Goal: Information Seeking & Learning: Understand process/instructions

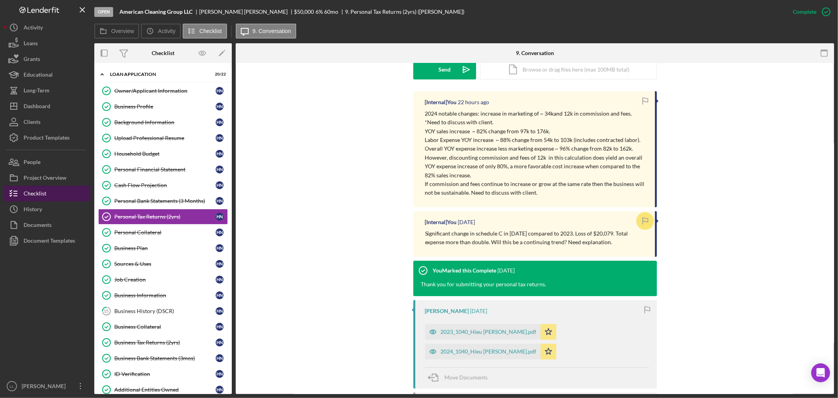
click at [46, 195] on button "Checklist" at bounding box center [47, 193] width 86 height 16
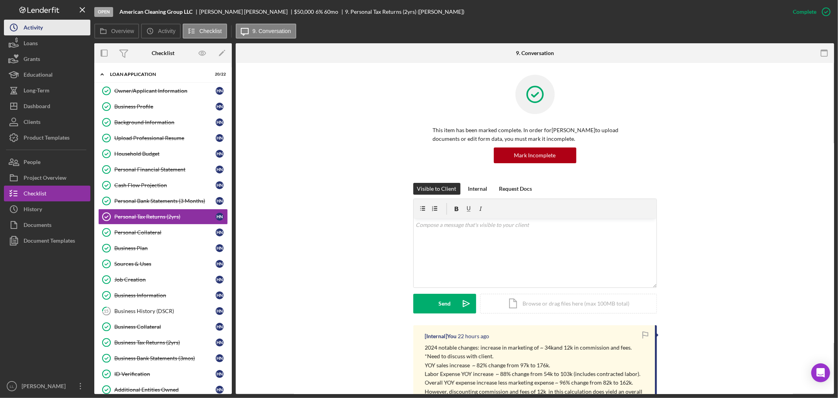
click at [38, 34] on div "Activity" at bounding box center [33, 29] width 19 height 18
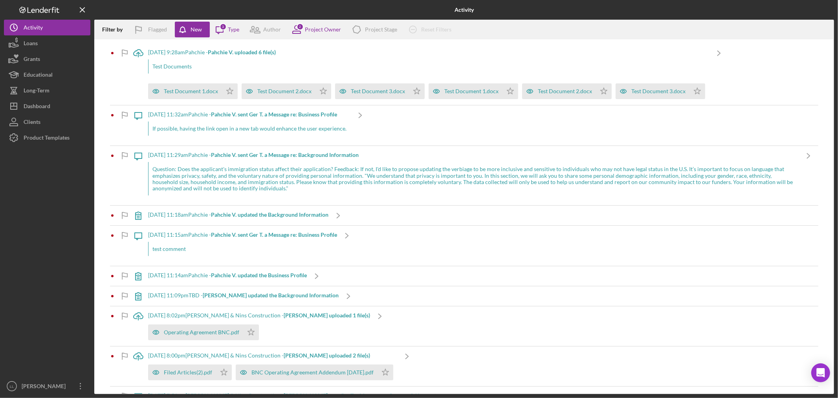
drag, startPoint x: 197, startPoint y: 30, endPoint x: 557, endPoint y: 61, distance: 361.2
drag, startPoint x: 557, startPoint y: 61, endPoint x: 219, endPoint y: 59, distance: 337.5
click at [219, 59] on div "Test Documents" at bounding box center [428, 66] width 561 height 14
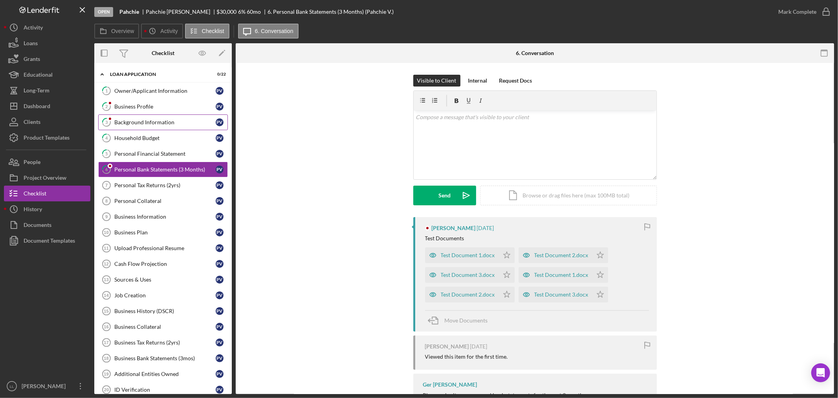
click at [130, 119] on div "Background Information" at bounding box center [164, 122] width 101 height 6
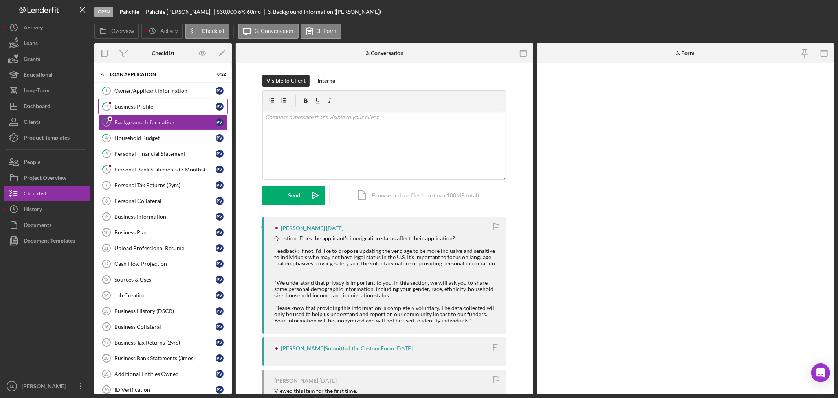
click at [132, 108] on div "Business Profile" at bounding box center [164, 106] width 101 height 6
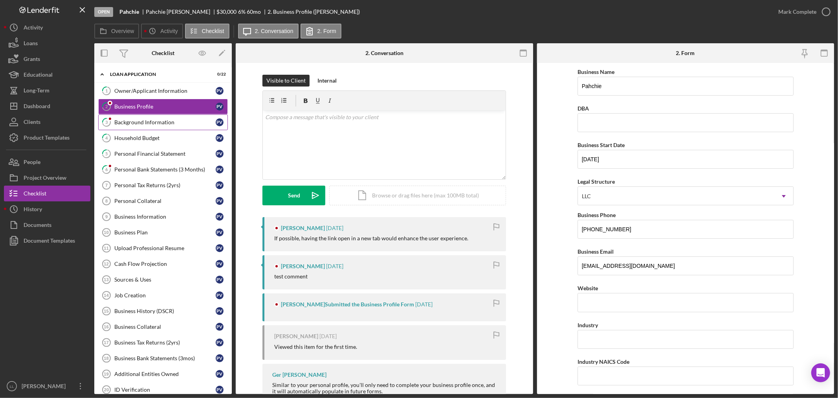
click at [132, 119] on div "Background Information" at bounding box center [164, 122] width 101 height 6
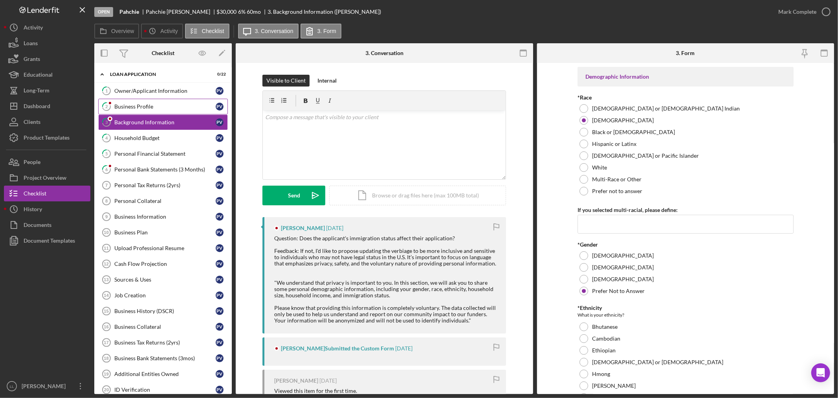
drag, startPoint x: 141, startPoint y: 100, endPoint x: 172, endPoint y: 119, distance: 36.9
click at [141, 100] on link "2 Business Profile P V" at bounding box center [163, 107] width 130 height 16
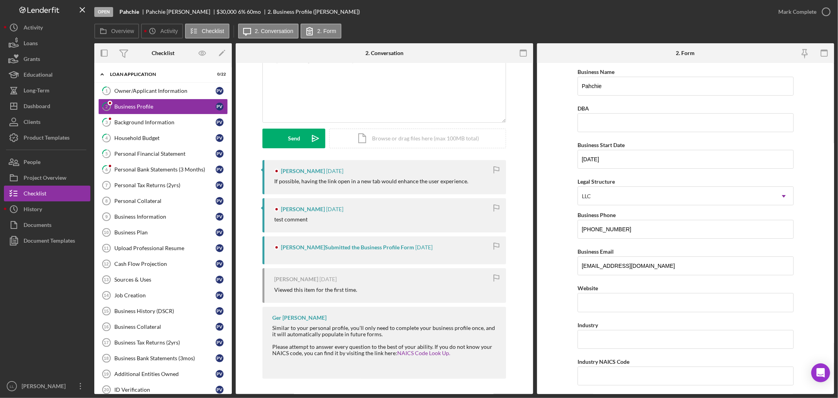
scroll to position [57, 0]
click at [381, 171] on div "Pahchie Vang 6 months ago" at bounding box center [386, 170] width 224 height 6
click at [138, 128] on link "3 Background Information P V" at bounding box center [163, 122] width 130 height 16
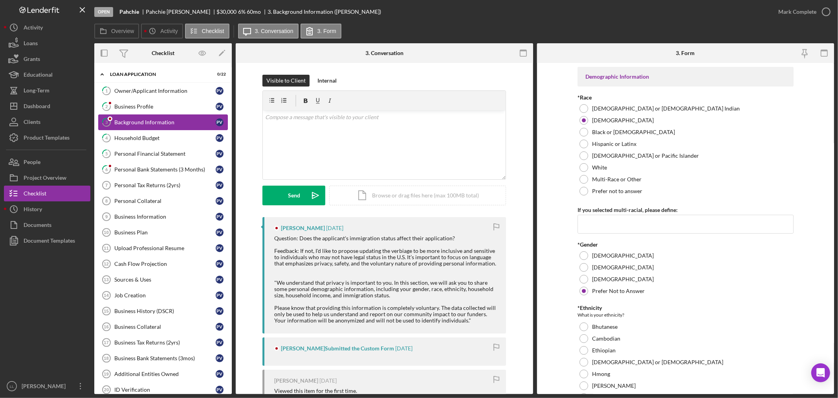
click at [141, 115] on link "3 Background Information P V" at bounding box center [163, 122] width 130 height 16
drag, startPoint x: 140, startPoint y: 106, endPoint x: 140, endPoint y: 112, distance: 5.9
click at [141, 106] on div "Business Profile" at bounding box center [164, 106] width 101 height 6
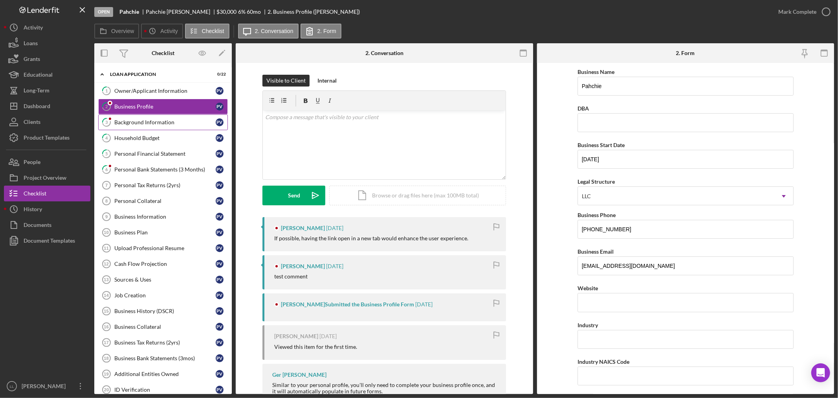
click at [139, 119] on link "3 Background Information P V" at bounding box center [163, 122] width 130 height 16
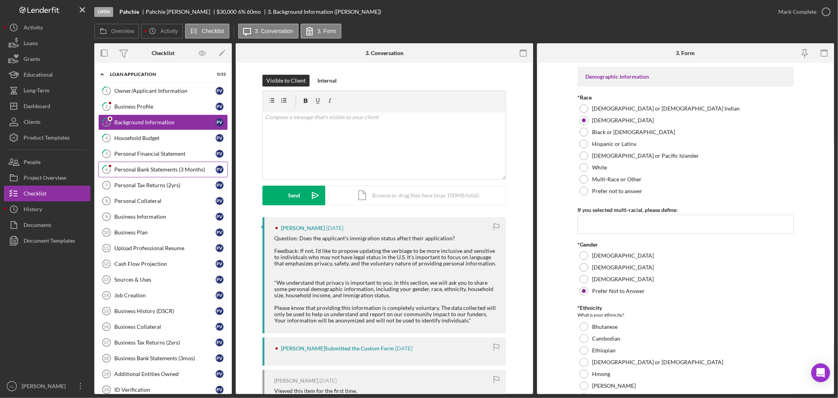
click at [143, 166] on div "Personal Bank Statements (3 Months)" at bounding box center [164, 169] width 101 height 6
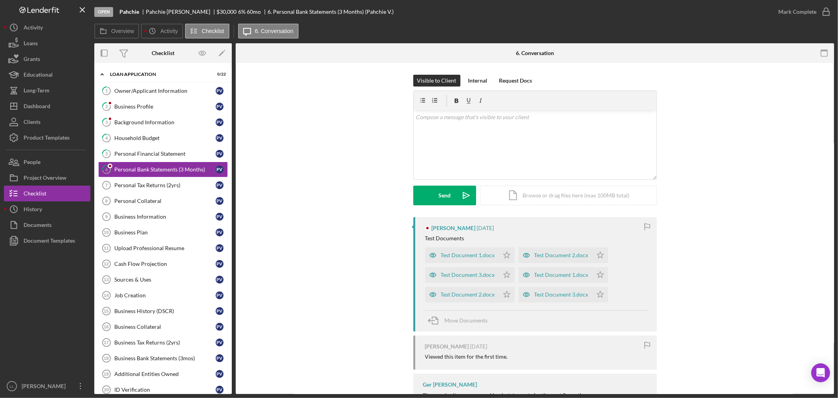
click at [426, 228] on div at bounding box center [427, 228] width 5 height 5
click at [446, 251] on div "Test Document 1.docx" at bounding box center [462, 255] width 74 height 16
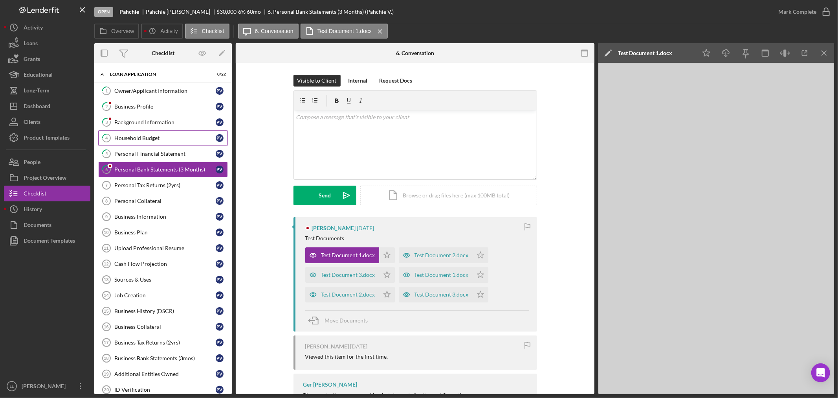
click at [141, 132] on link "4 Household Budget P V" at bounding box center [163, 138] width 130 height 16
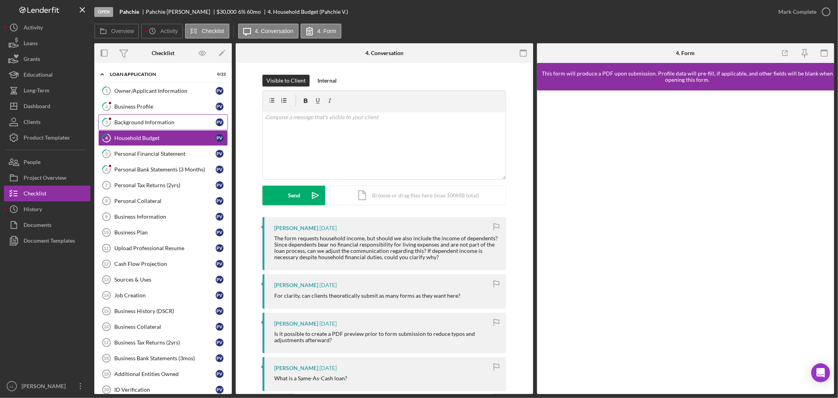
click at [141, 123] on div "Background Information" at bounding box center [164, 122] width 101 height 6
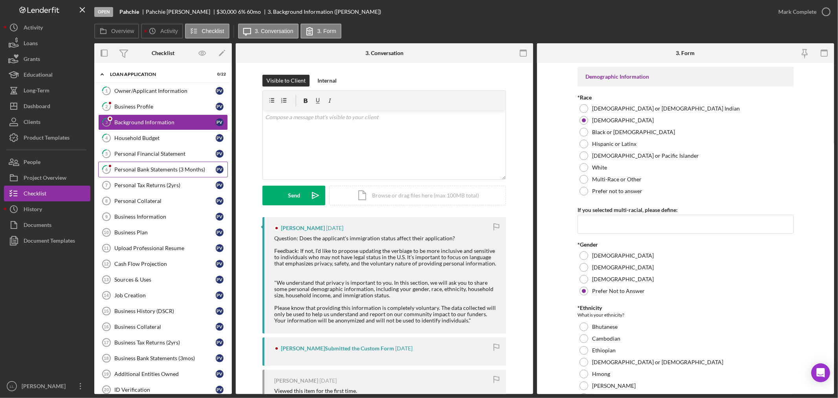
drag, startPoint x: 180, startPoint y: 170, endPoint x: 190, endPoint y: 154, distance: 18.7
click at [181, 167] on div "Personal Bank Statements (3 Months)" at bounding box center [164, 169] width 101 height 6
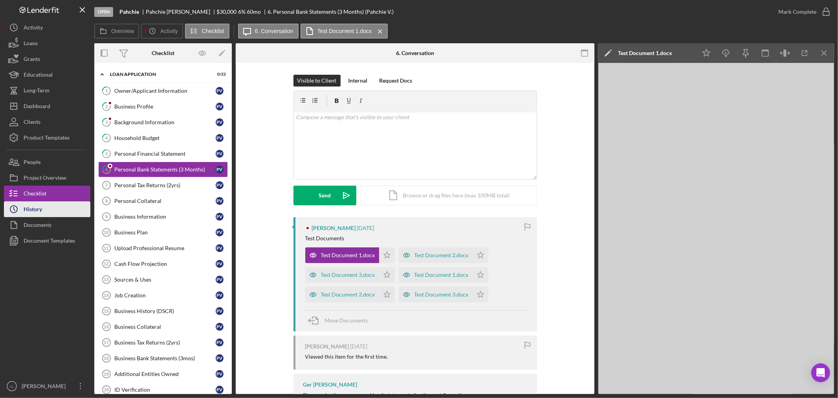
click at [40, 207] on div "History" at bounding box center [33, 210] width 18 height 18
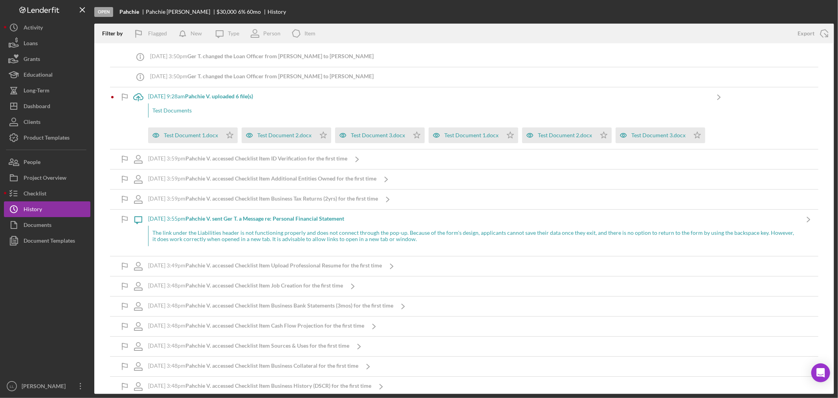
drag, startPoint x: 304, startPoint y: 92, endPoint x: 298, endPoint y: 99, distance: 9.2
click at [298, 99] on div "3/27/2025 at 9:28am Pahchie V. uploaded 6 file(s)" at bounding box center [428, 96] width 561 height 6
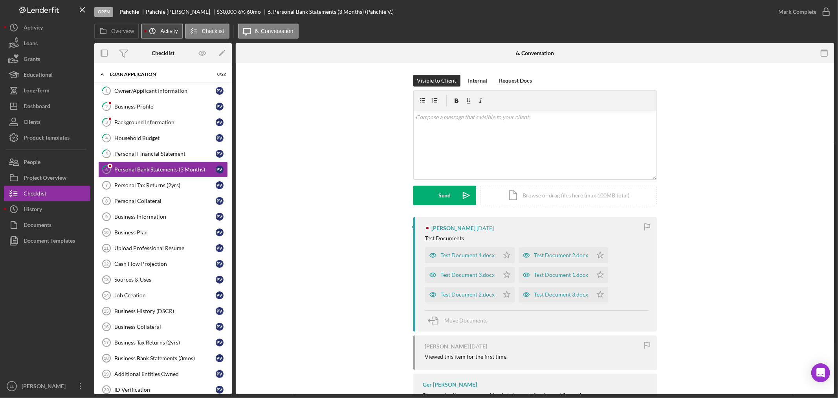
click at [156, 35] on icon "Icon/History" at bounding box center [153, 31] width 16 height 16
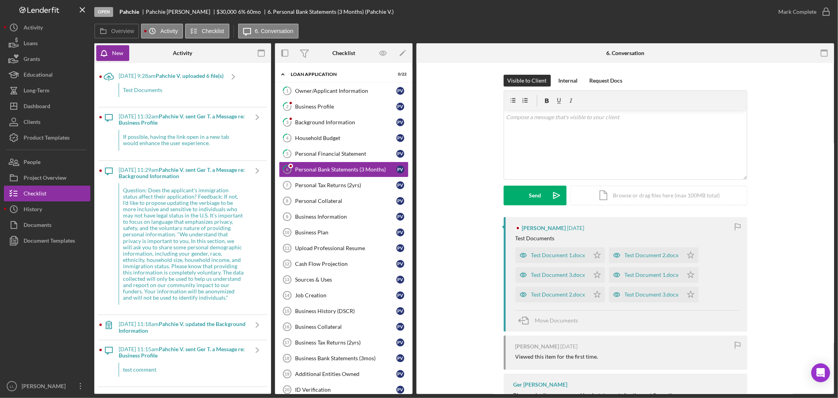
click at [197, 76] on b "Pahchie V. uploaded 6 file(s)" at bounding box center [190, 75] width 68 height 7
click at [163, 120] on b "Pahchie V. sent Ger T. a Message re: Business Profile" at bounding box center [182, 119] width 126 height 13
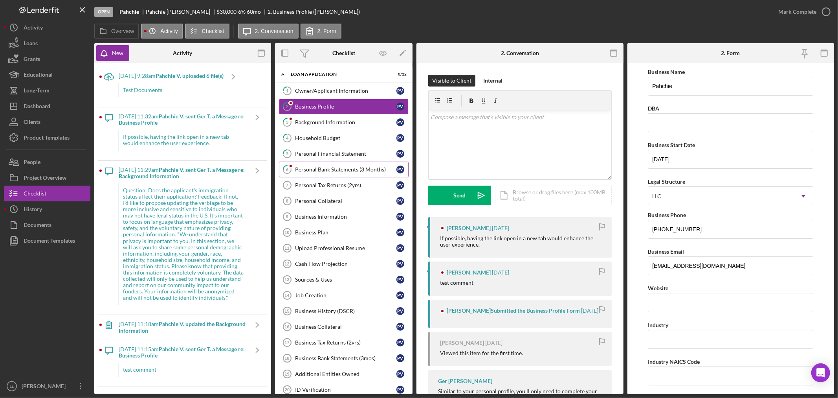
click at [315, 168] on div "Personal Bank Statements (3 Months)" at bounding box center [345, 169] width 101 height 6
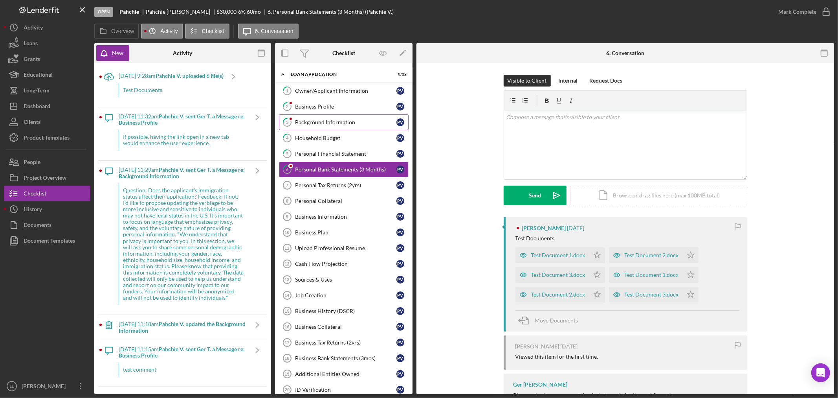
click at [308, 115] on link "3 Background Information P V" at bounding box center [344, 122] width 130 height 16
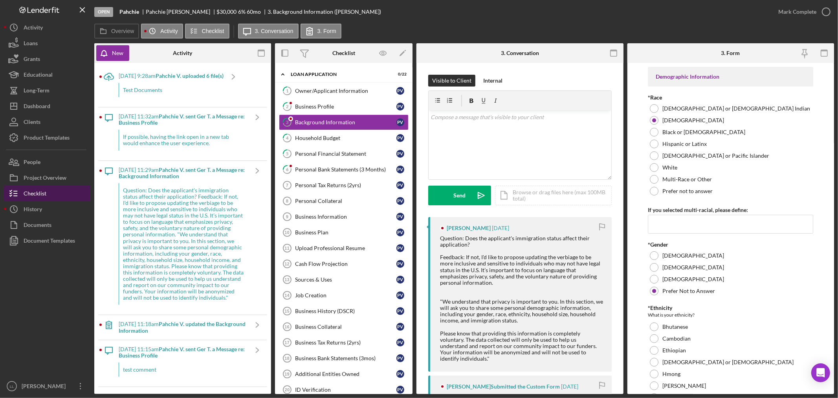
drag, startPoint x: 54, startPoint y: 207, endPoint x: 48, endPoint y: 194, distance: 14.6
click at [53, 207] on button "Icon/History History" at bounding box center [47, 209] width 86 height 16
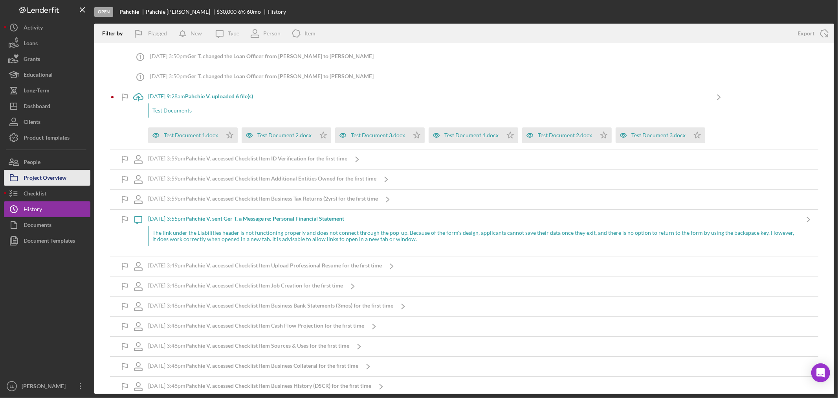
click at [42, 181] on div "Project Overview" at bounding box center [45, 179] width 43 height 18
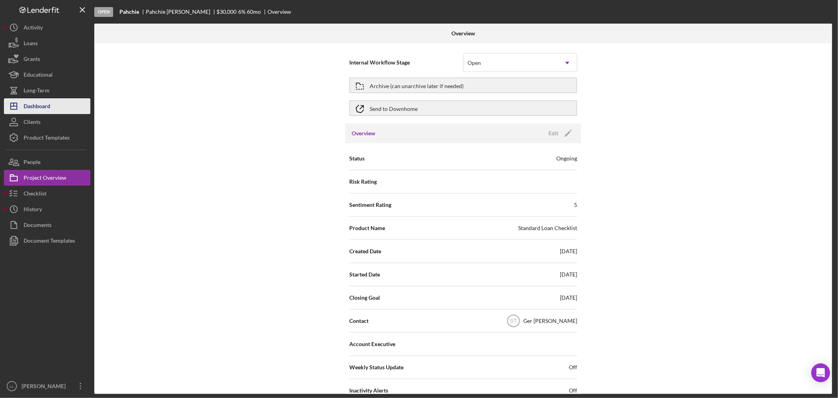
click at [41, 101] on div "Dashboard" at bounding box center [37, 107] width 27 height 18
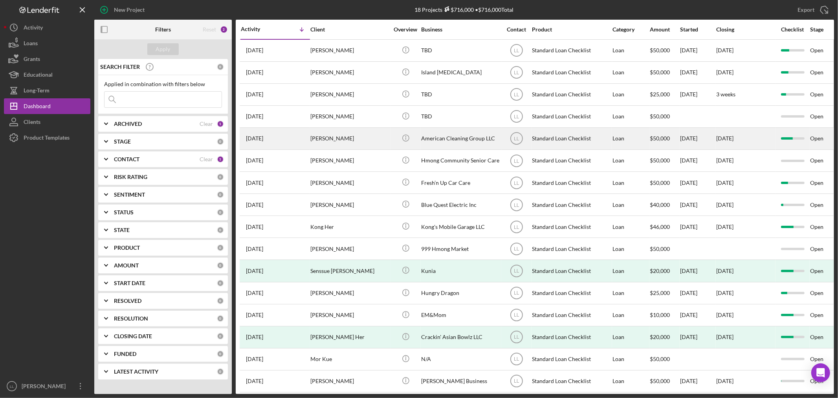
drag, startPoint x: 355, startPoint y: 146, endPoint x: 807, endPoint y: 141, distance: 451.5
click at [807, 141] on div at bounding box center [792, 138] width 33 height 21
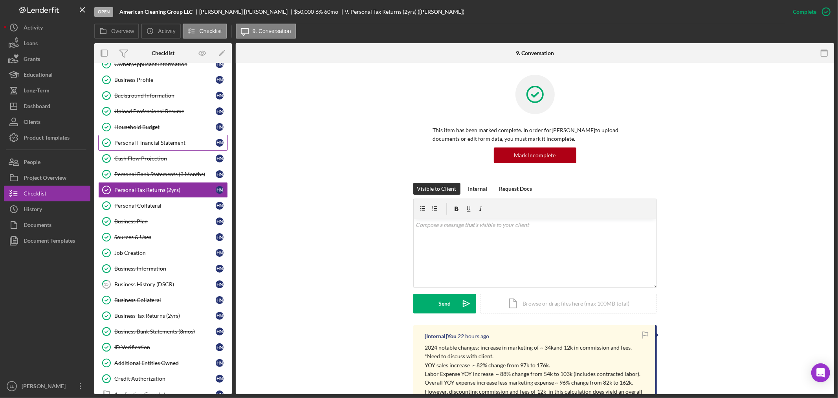
scroll to position [97, 0]
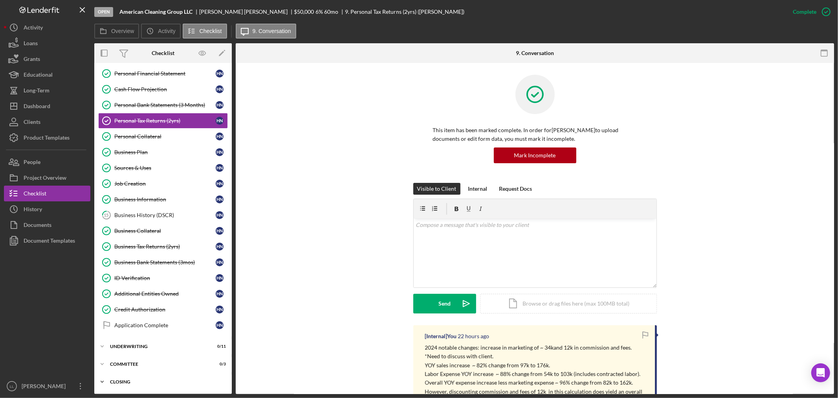
click at [124, 379] on div "Closing" at bounding box center [166, 381] width 112 height 5
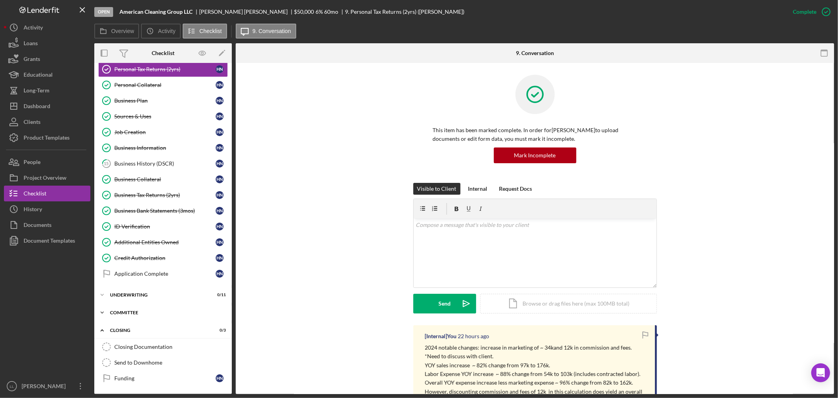
scroll to position [149, 0]
click at [134, 276] on div "Application Complete" at bounding box center [164, 273] width 101 height 6
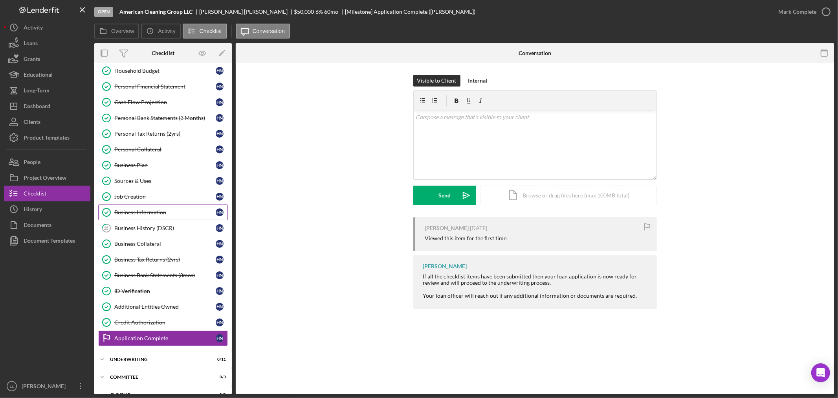
scroll to position [18, 0]
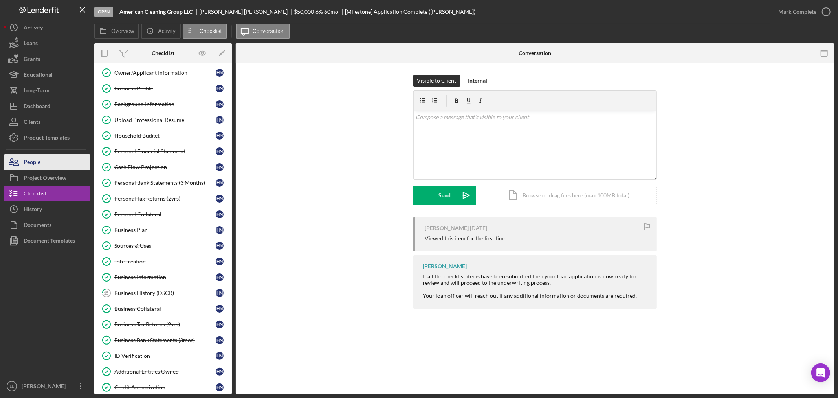
click at [46, 158] on button "People" at bounding box center [47, 162] width 86 height 16
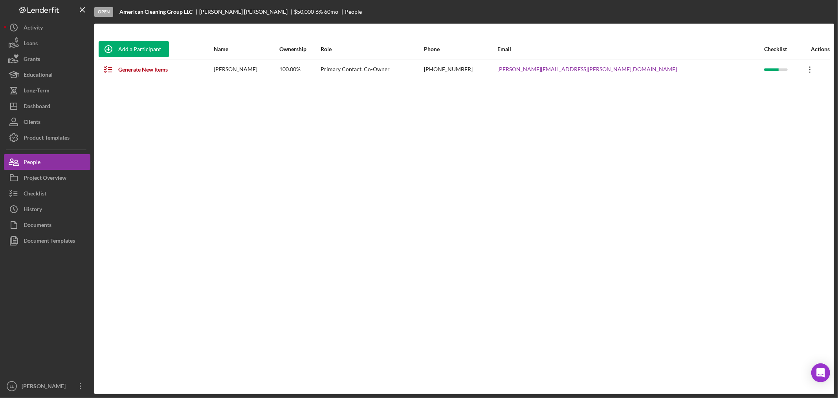
click at [800, 70] on icon "Icon/Overflow" at bounding box center [810, 70] width 20 height 20
click at [579, 126] on div "Add a Participant Name Ownership Role Phone Email Checklist Actions Generate Ne…" at bounding box center [464, 208] width 740 height 339
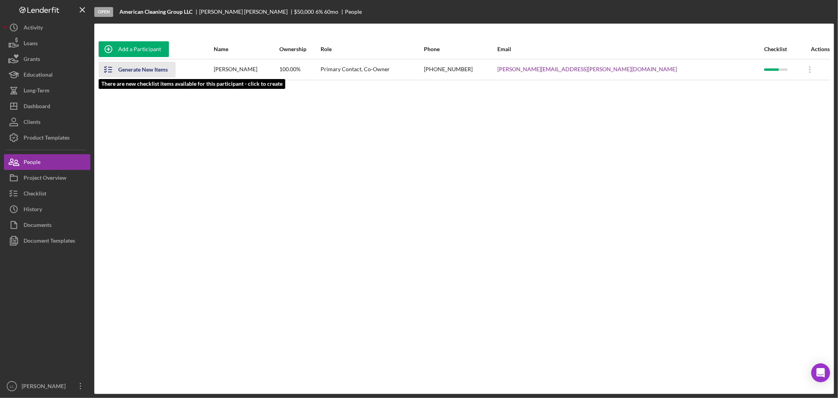
click at [110, 70] on icon "button" at bounding box center [109, 70] width 20 height 20
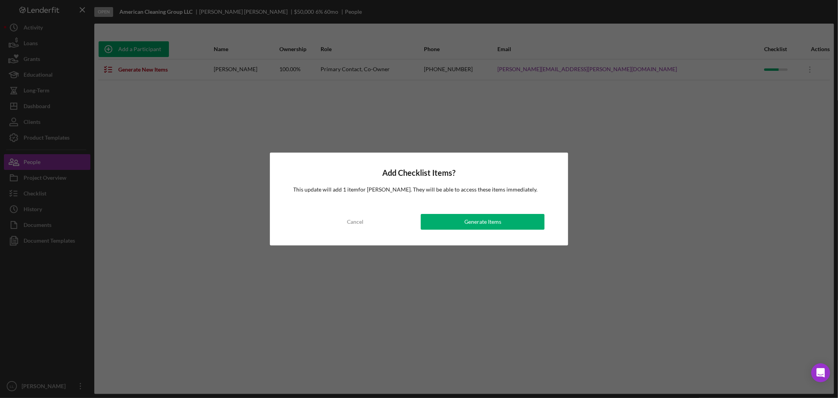
drag, startPoint x: 358, startPoint y: 221, endPoint x: 332, endPoint y: 219, distance: 25.2
click at [358, 220] on div "Cancel" at bounding box center [355, 222] width 17 height 16
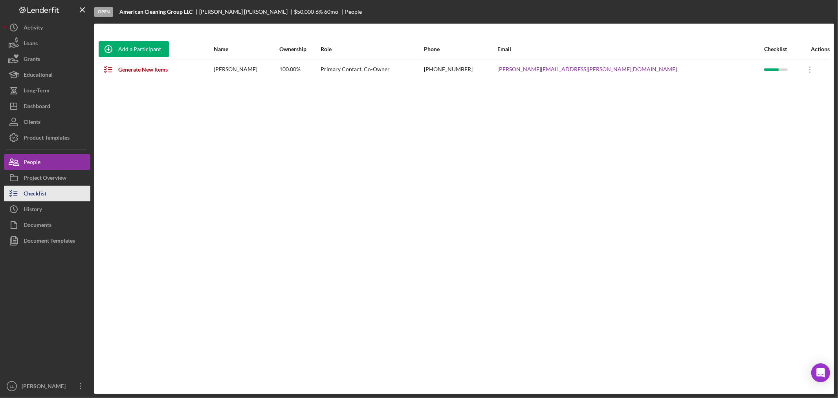
click at [51, 195] on button "Checklist" at bounding box center [47, 193] width 86 height 16
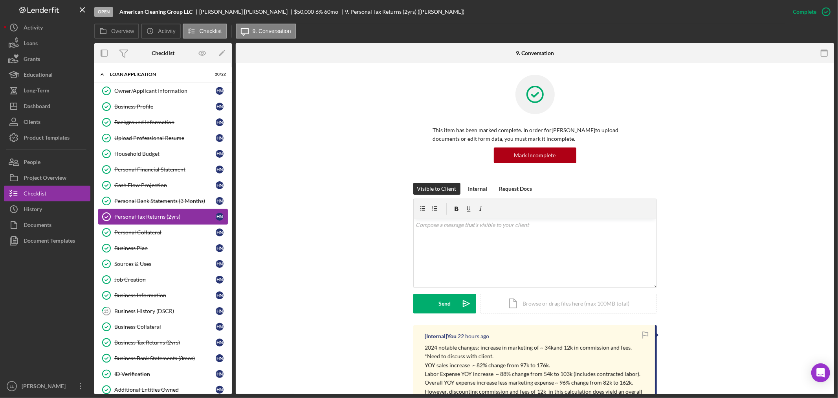
scroll to position [97, 0]
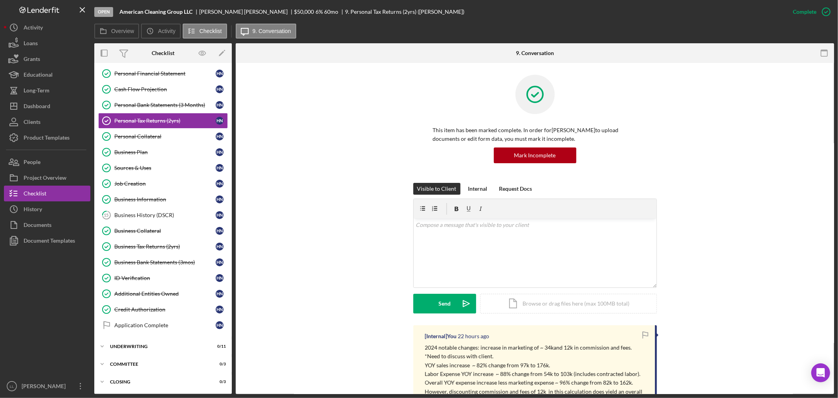
click at [103, 12] on div "Open" at bounding box center [103, 12] width 19 height 10
click at [103, 11] on div "Open" at bounding box center [103, 12] width 19 height 10
click at [117, 13] on div "Open American Cleaning Group LLC Hieu Nguyen $50,000 $50,000 6 % 60 mo 9. Perso…" at bounding box center [439, 12] width 691 height 24
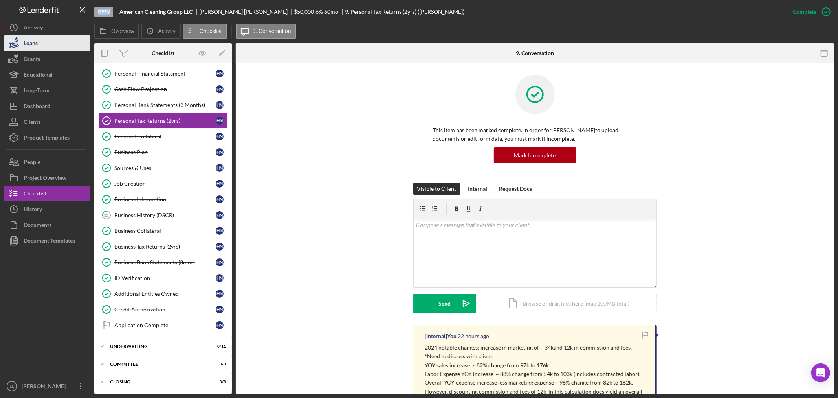
click at [47, 42] on button "Loans" at bounding box center [47, 43] width 86 height 16
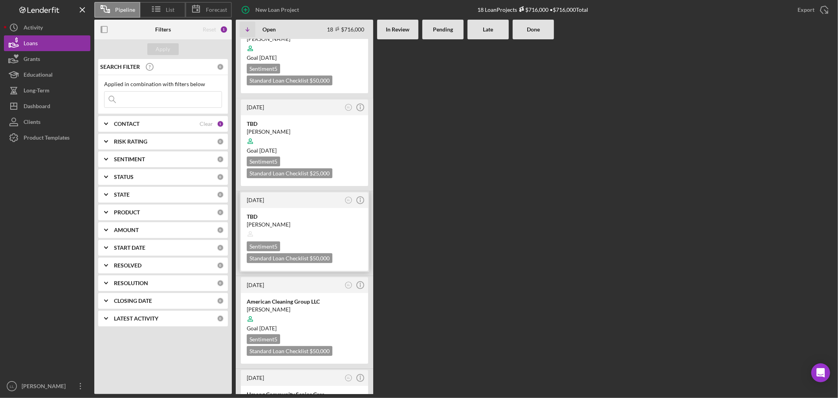
scroll to position [174, 0]
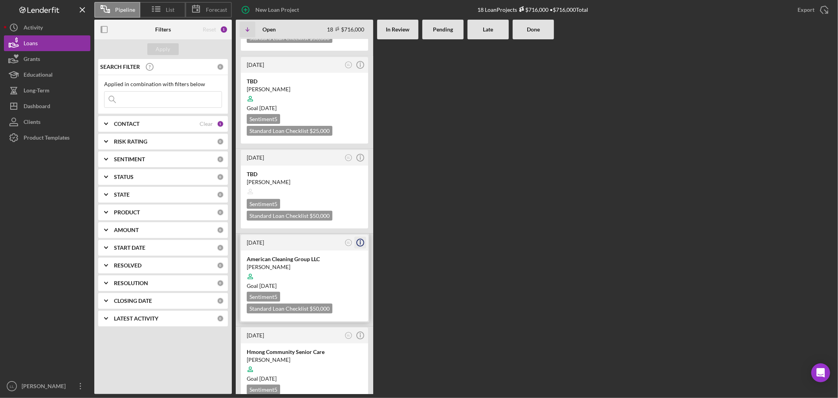
click at [363, 234] on icon "Icon/Info" at bounding box center [361, 243] width 20 height 20
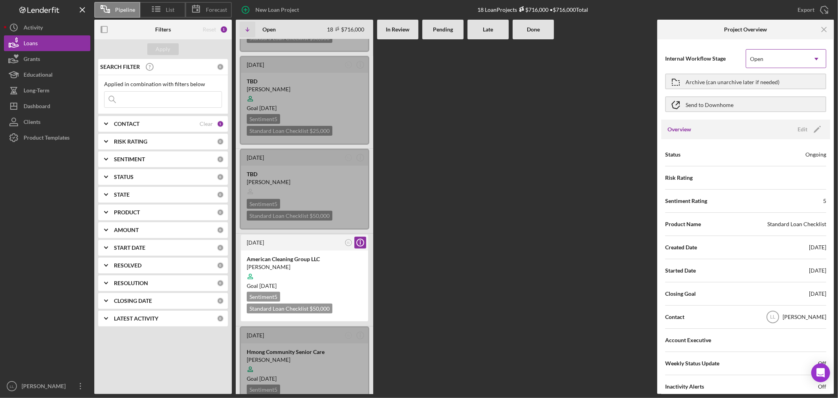
click at [798, 61] on div "Open" at bounding box center [776, 59] width 61 height 18
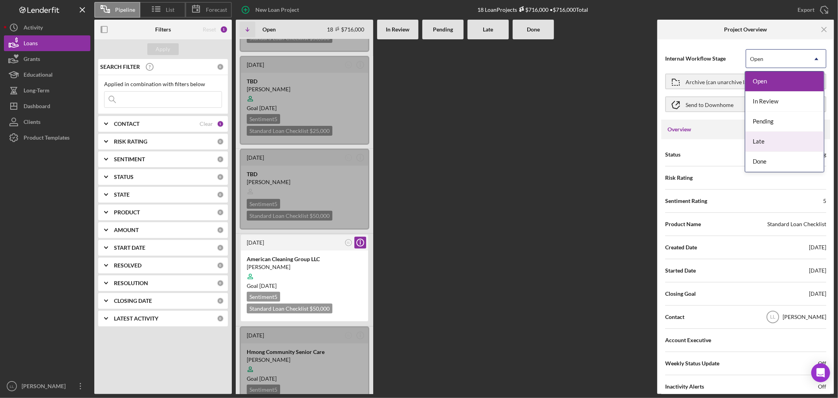
click at [626, 161] on div "2 weeks ago LL Icon/Info TBD Kou Vang Goal 1 month ago Sentiment 5 Standard Loa…" at bounding box center [447, 216] width 422 height 354
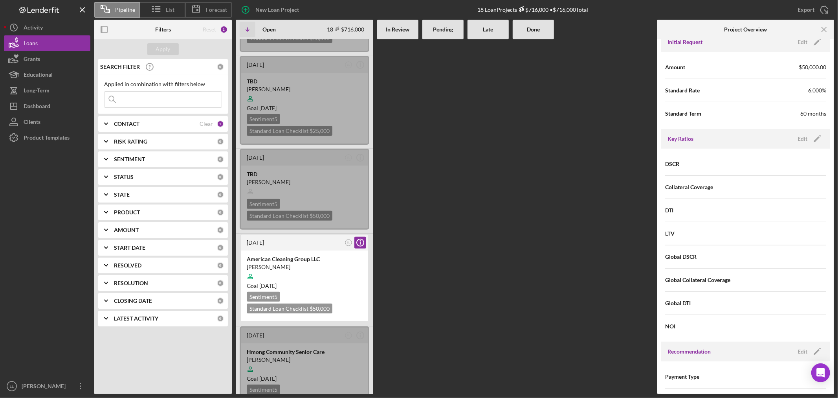
scroll to position [375, 0]
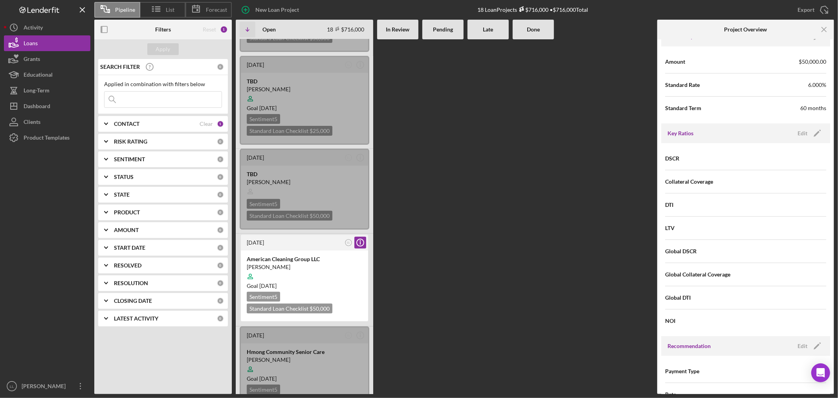
click at [708, 179] on span "Collateral Coverage" at bounding box center [689, 182] width 48 height 8
click at [695, 245] on div "Global DSCR" at bounding box center [745, 251] width 161 height 20
click at [698, 252] on div "Global DSCR" at bounding box center [745, 251] width 161 height 20
click at [690, 276] on span "Global Collateral Coverage" at bounding box center [697, 274] width 65 height 8
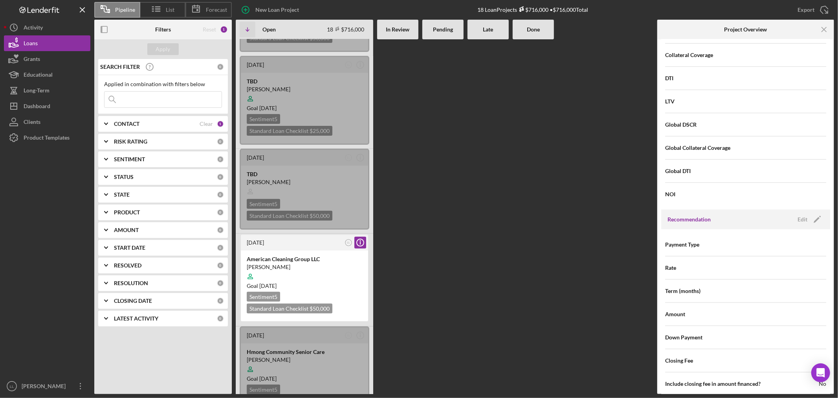
scroll to position [506, 0]
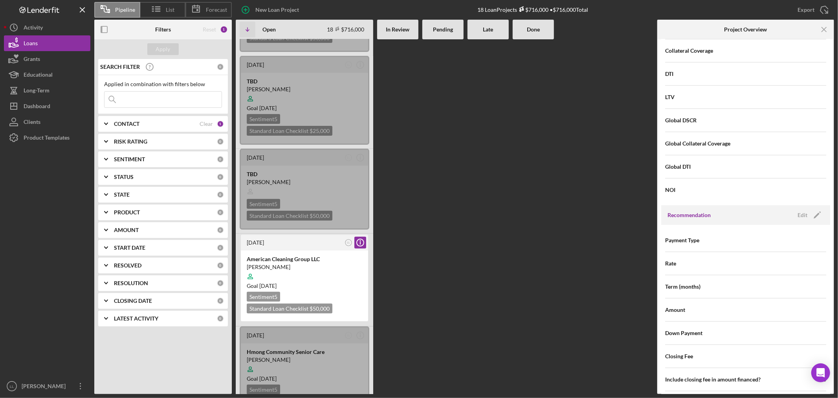
click at [670, 193] on span "NOI" at bounding box center [670, 190] width 10 height 8
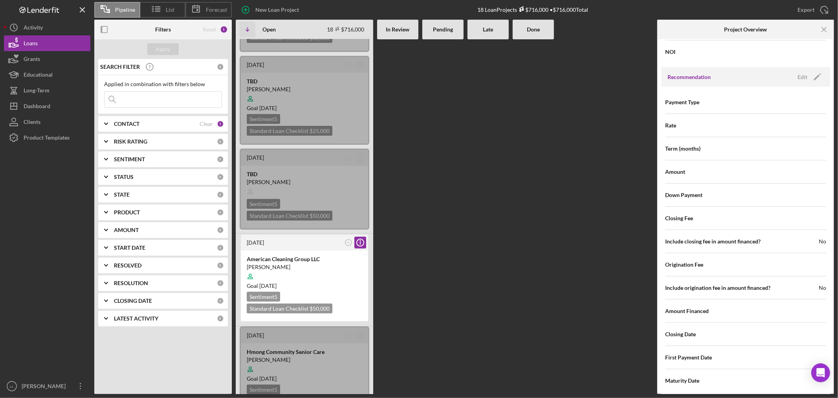
scroll to position [637, 0]
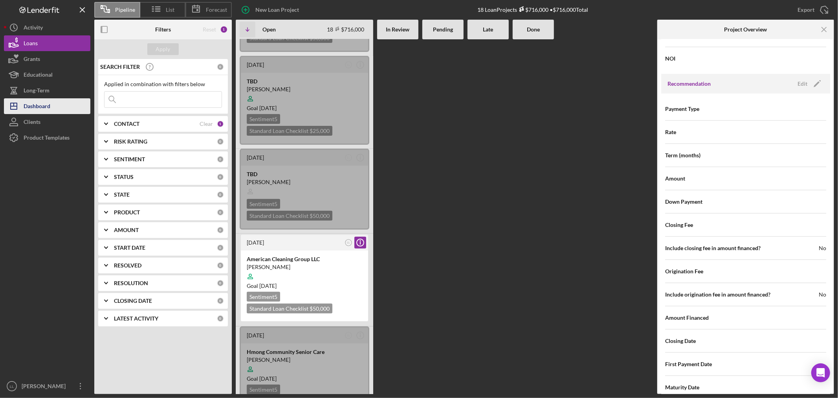
click at [32, 102] on div "Dashboard" at bounding box center [37, 107] width 27 height 18
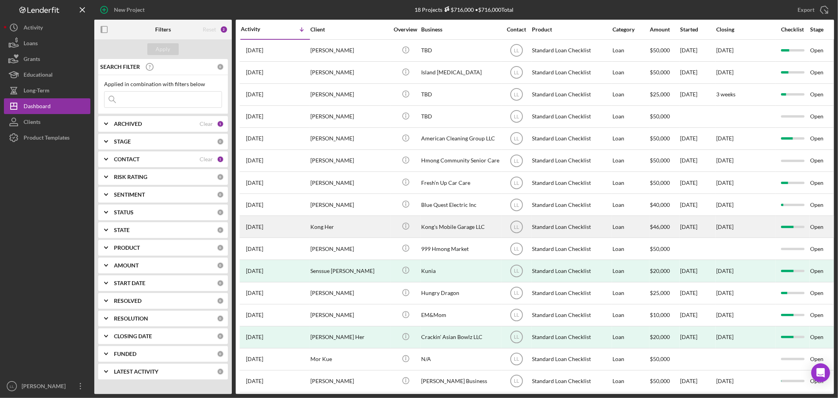
click at [323, 225] on div "Kong Her" at bounding box center [349, 226] width 79 height 21
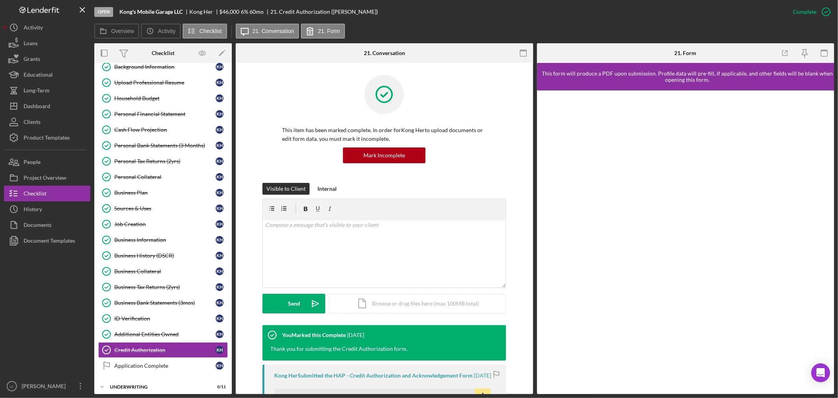
scroll to position [97, 0]
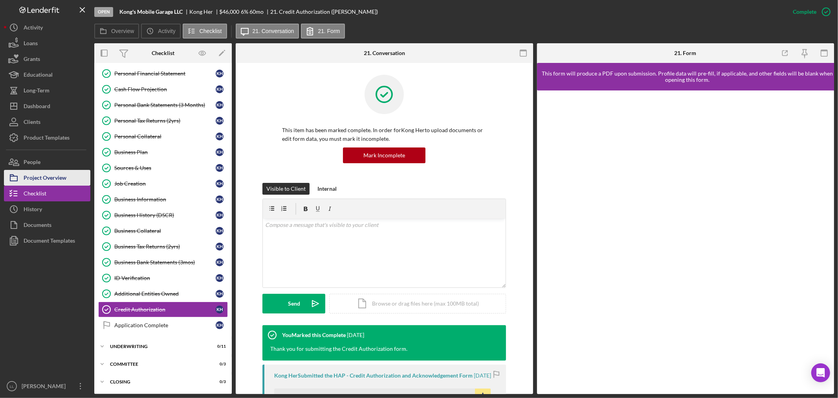
click at [30, 174] on div "Project Overview" at bounding box center [45, 179] width 43 height 18
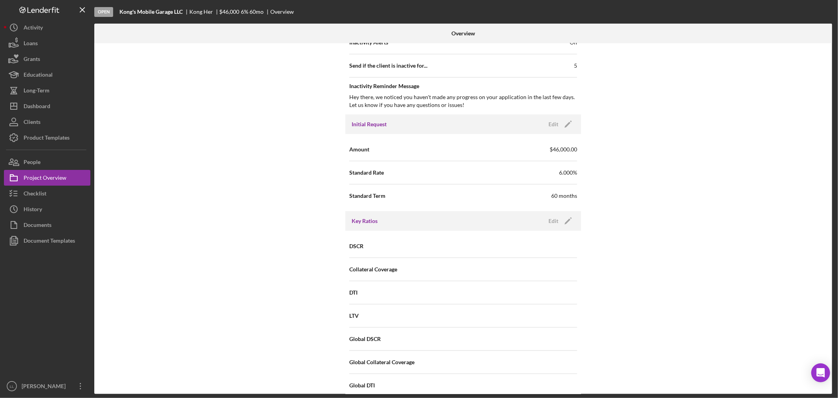
scroll to position [437, 0]
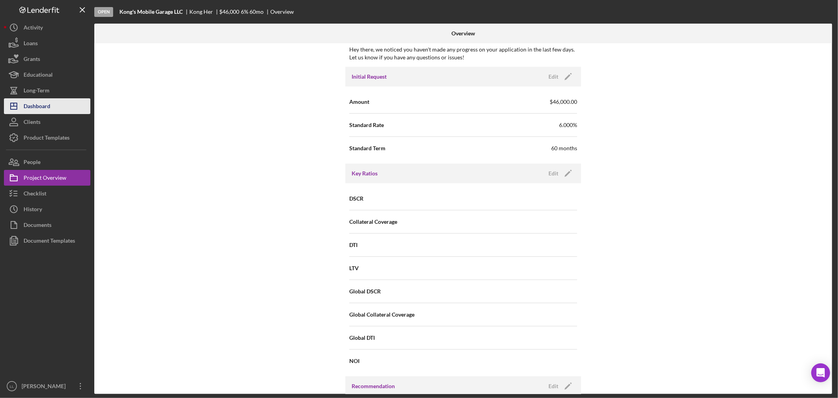
click at [37, 109] on div "Dashboard" at bounding box center [37, 107] width 27 height 18
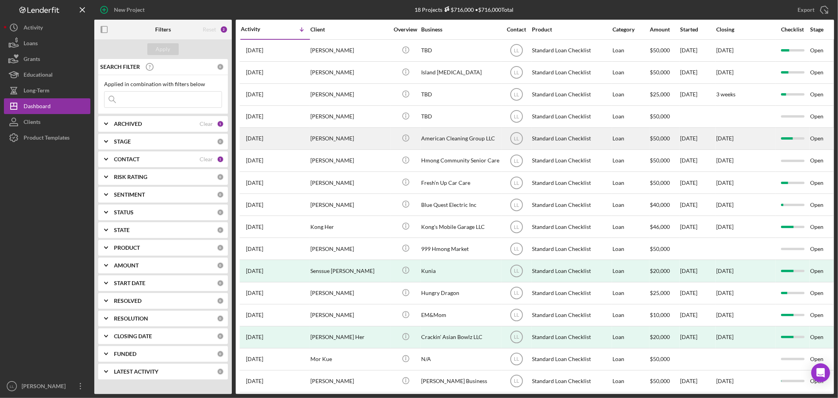
click at [817, 137] on div "Open" at bounding box center [829, 138] width 38 height 21
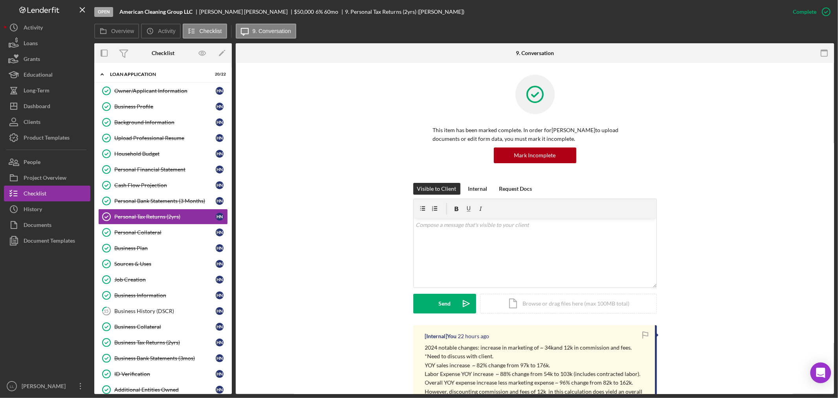
click at [823, 376] on icon "Open Intercom Messenger" at bounding box center [820, 372] width 9 height 10
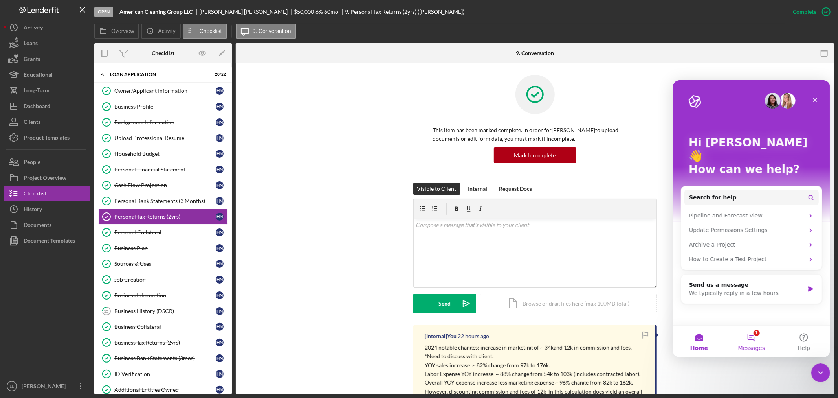
click at [752, 340] on button "1 Messages" at bounding box center [751, 340] width 52 height 31
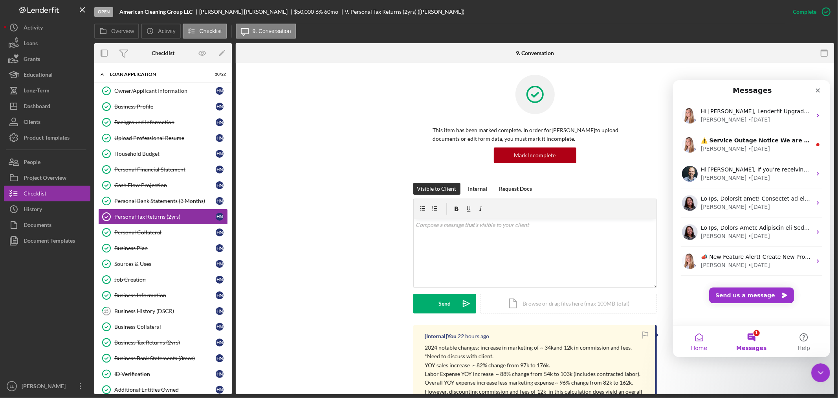
click at [697, 339] on button "Home" at bounding box center [699, 340] width 52 height 31
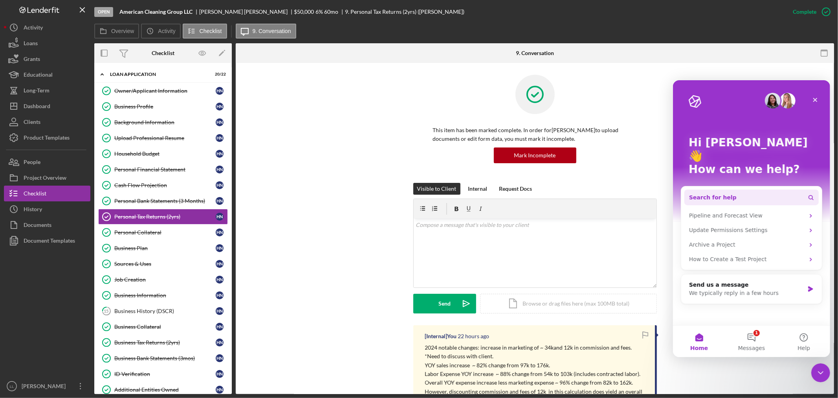
click at [751, 189] on button "Search for help" at bounding box center [751, 197] width 134 height 16
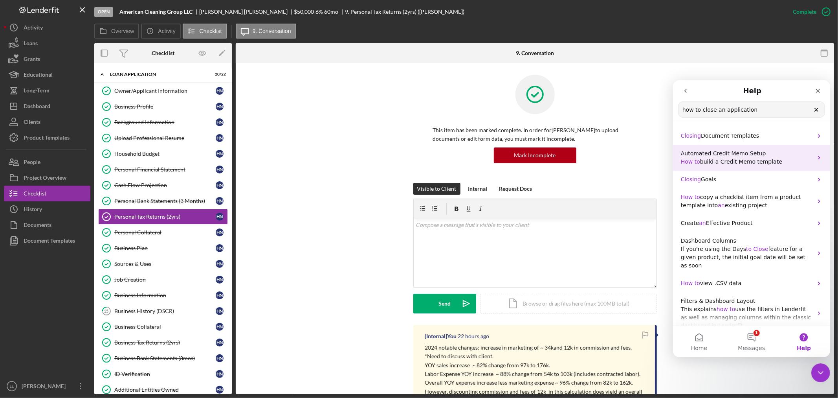
type input "how to close an application"
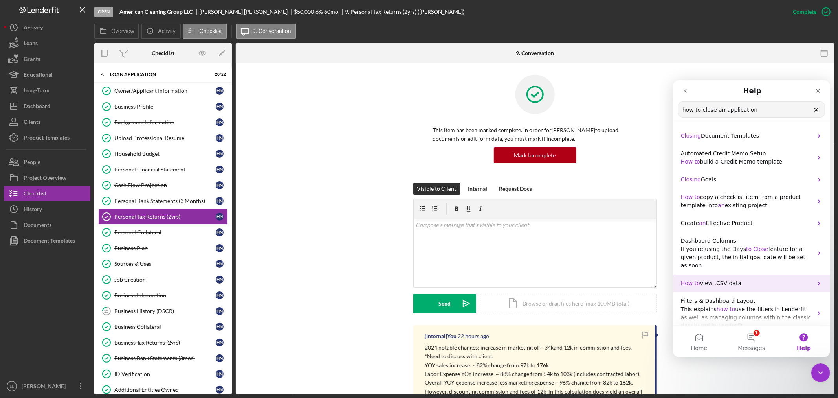
scroll to position [44, 0]
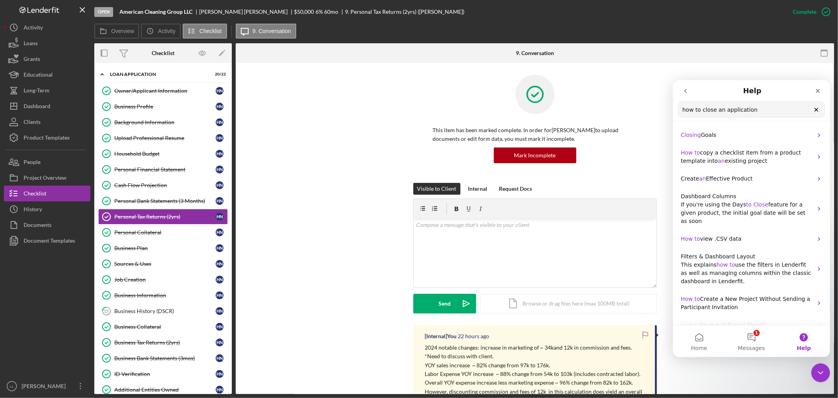
click at [770, 107] on input "how to close an application" at bounding box center [751, 108] width 146 height 15
drag, startPoint x: 770, startPoint y: 107, endPoint x: 714, endPoint y: 110, distance: 56.2
click at [714, 110] on input "how to close an application" at bounding box center [751, 108] width 146 height 15
click at [756, 112] on input "how to close an application" at bounding box center [751, 108] width 146 height 15
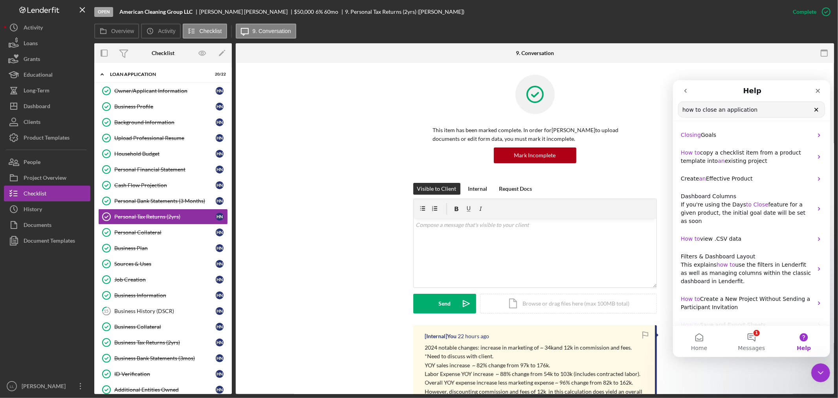
drag, startPoint x: 756, startPoint y: 111, endPoint x: 709, endPoint y: 108, distance: 47.3
click at [709, 108] on input "how to close an application" at bounding box center [751, 108] width 146 height 15
click at [699, 108] on input "how to close an application" at bounding box center [751, 108] width 146 height 15
drag, startPoint x: 727, startPoint y: 111, endPoint x: 733, endPoint y: 111, distance: 5.9
click at [730, 111] on input "how to close an application" at bounding box center [751, 108] width 146 height 15
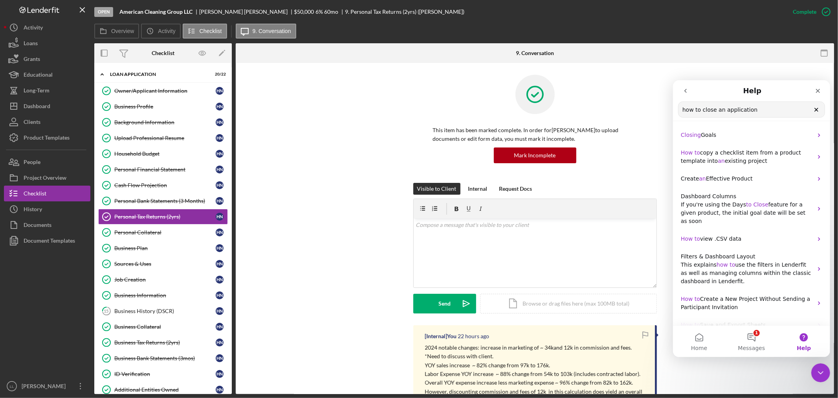
drag, startPoint x: 758, startPoint y: 106, endPoint x: 754, endPoint y: 108, distance: 4.8
click at [754, 108] on input "how to close an application" at bounding box center [751, 108] width 146 height 15
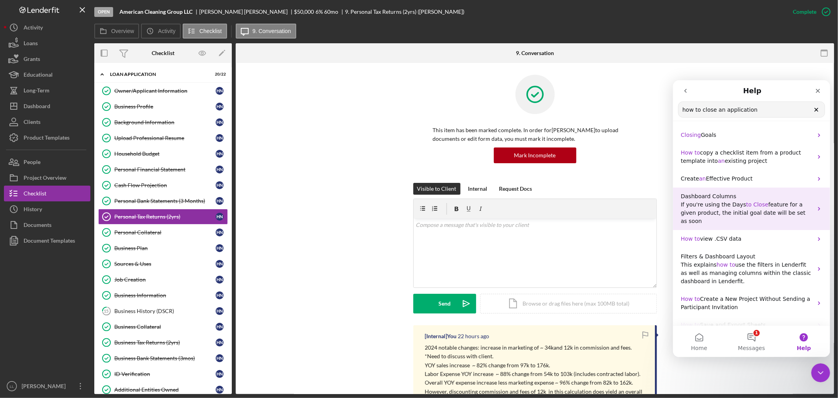
scroll to position [0, 0]
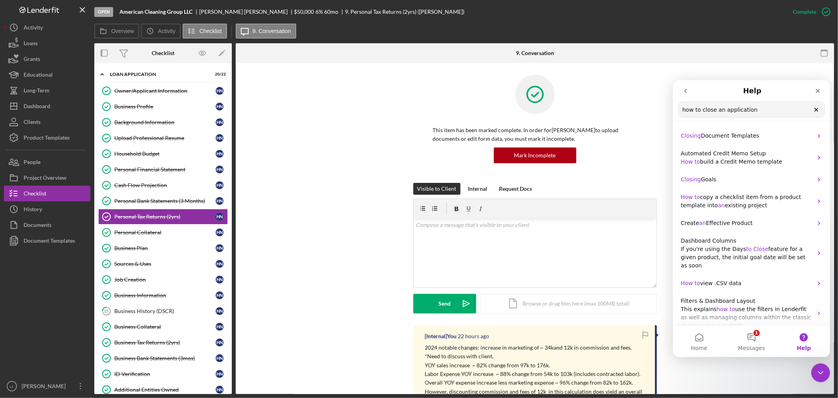
click at [777, 110] on input "how to close an application" at bounding box center [751, 108] width 146 height 15
click at [689, 180] on span "Closing" at bounding box center [691, 179] width 20 height 6
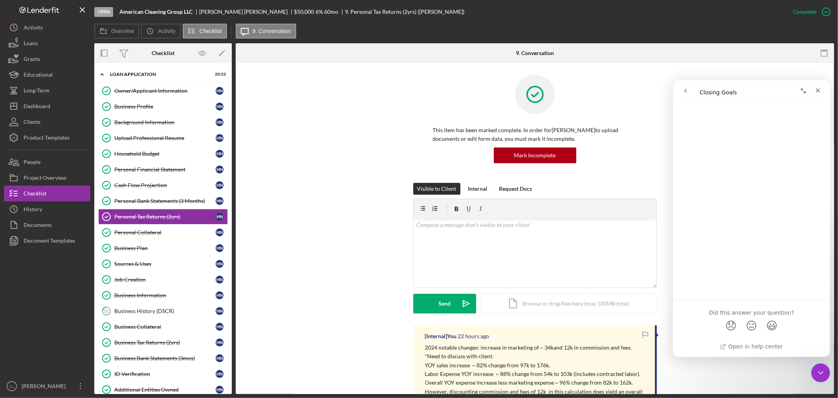
scroll to position [442, 0]
click at [816, 88] on icon "Close" at bounding box center [818, 90] width 4 height 4
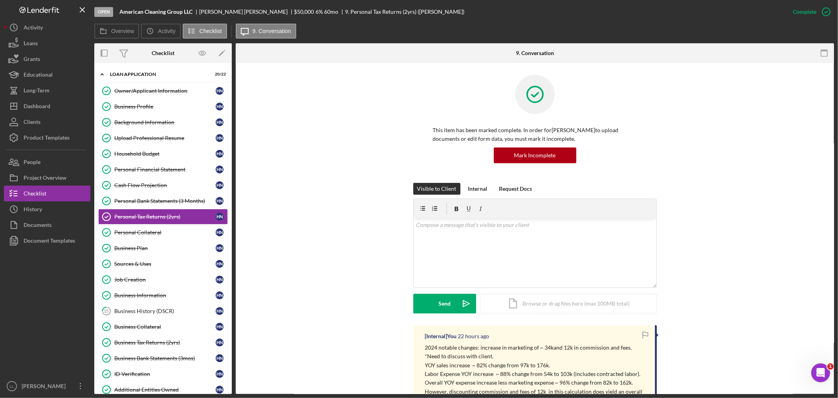
scroll to position [174, 0]
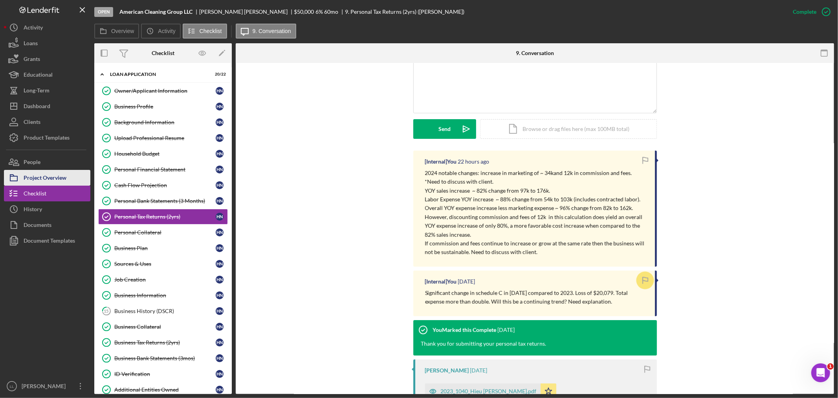
click at [43, 180] on div "Project Overview" at bounding box center [45, 179] width 43 height 18
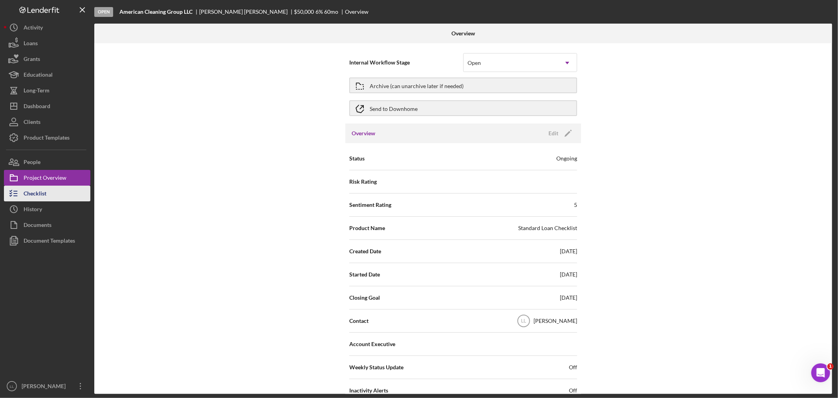
click at [36, 196] on div "Checklist" at bounding box center [35, 194] width 23 height 18
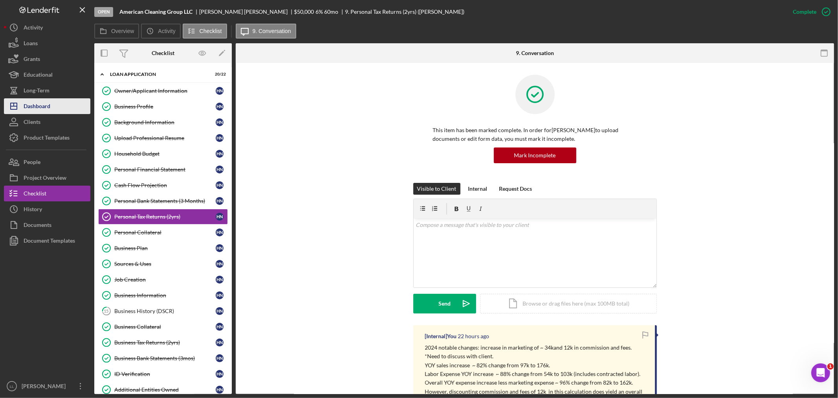
click at [48, 108] on div "Dashboard" at bounding box center [37, 107] width 27 height 18
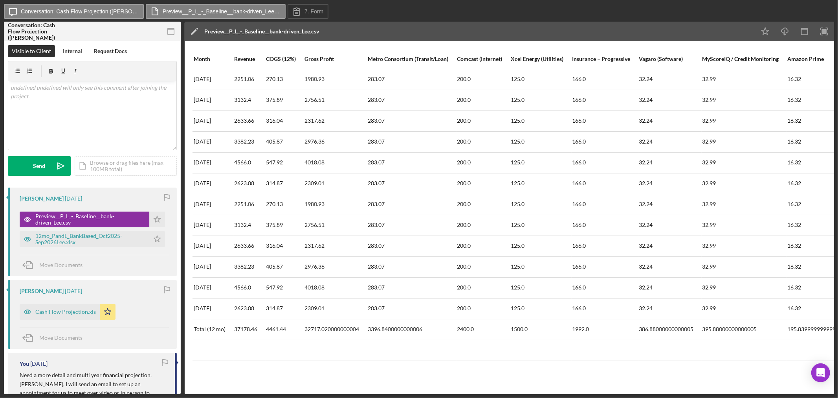
drag, startPoint x: 658, startPoint y: 373, endPoint x: 677, endPoint y: 380, distance: 19.9
click at [658, 373] on div "Month Revenue COGS (12%) Gross Profit Metro Consortium (Transit/Loan) Comcast (…" at bounding box center [510, 217] width 650 height 352
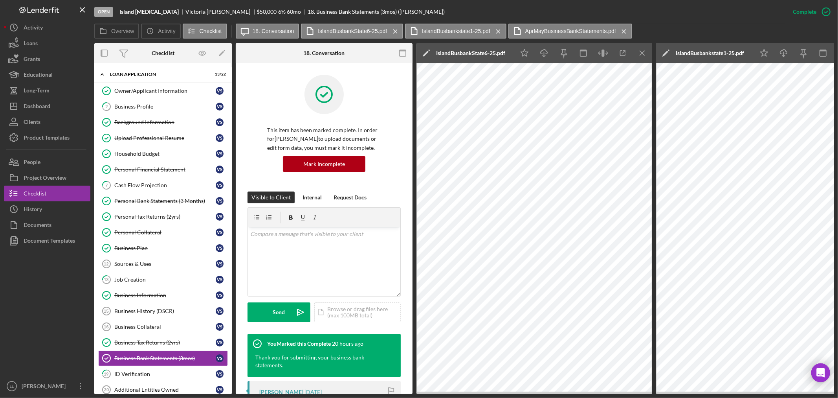
scroll to position [191, 0]
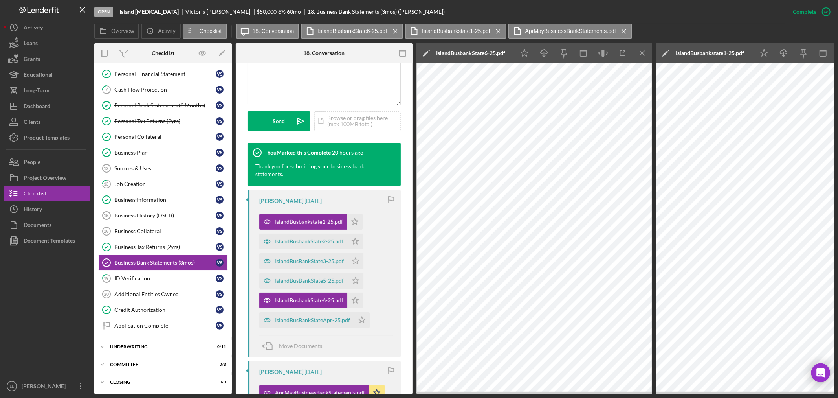
drag, startPoint x: 674, startPoint y: 24, endPoint x: 677, endPoint y: 27, distance: 4.2
click at [677, 25] on div "Overview Icon/History Activity Checklist Icon/Message 18. Conversation IslandBu…" at bounding box center [464, 32] width 740 height 16
drag, startPoint x: 697, startPoint y: 21, endPoint x: 680, endPoint y: 1, distance: 25.9
click at [700, 19] on div "Open Island [MEDICAL_DATA] [PERSON_NAME] $50,000 $50,000 6 % 60 mo 18. Business…" at bounding box center [439, 12] width 691 height 24
